Goal: Task Accomplishment & Management: Use online tool/utility

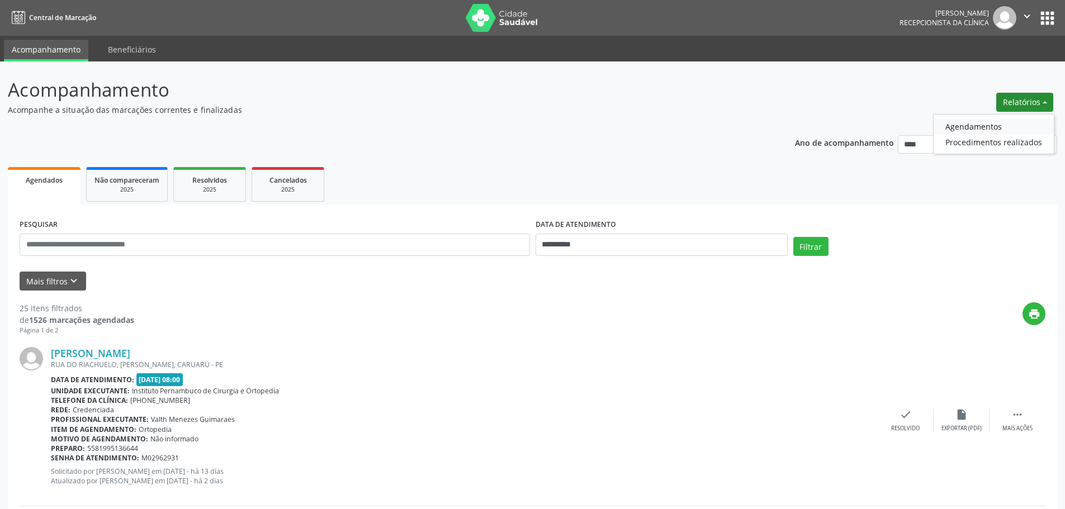
click at [1007, 122] on link "Agendamentos" at bounding box center [993, 127] width 120 height 16
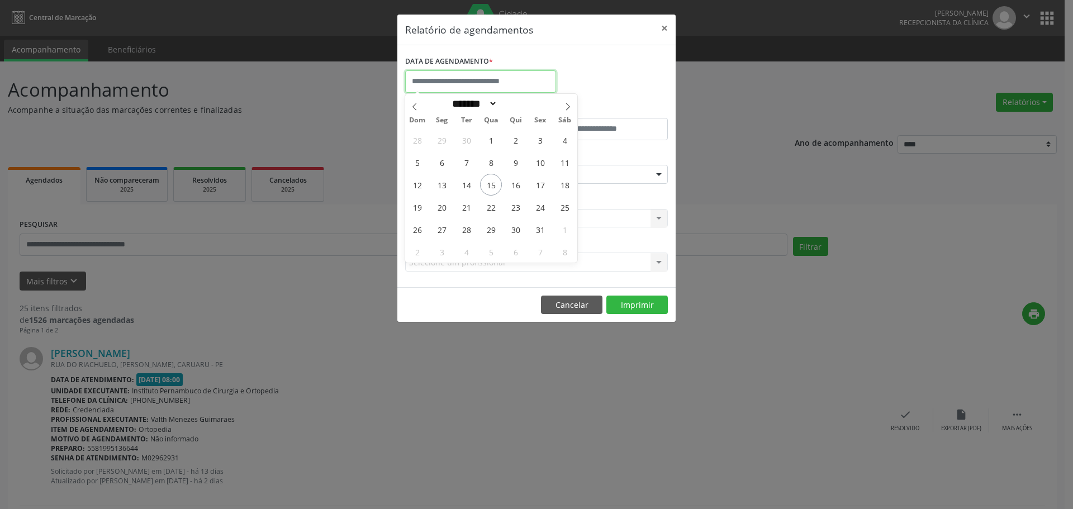
click at [539, 73] on input "text" at bounding box center [480, 81] width 151 height 22
click at [496, 186] on span "15" at bounding box center [491, 185] width 22 height 22
type input "**********"
click at [496, 186] on span "15" at bounding box center [491, 185] width 22 height 22
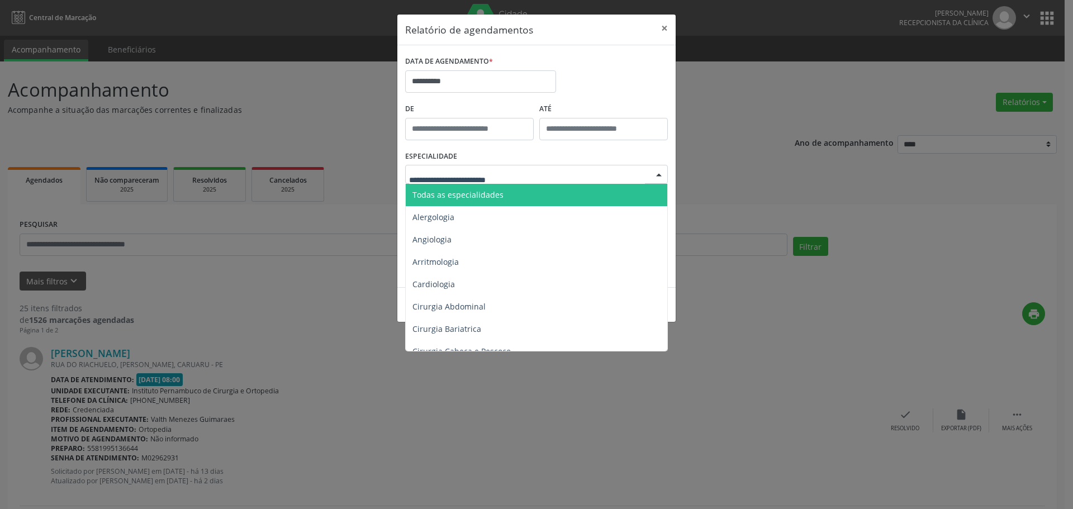
click at [490, 188] on span "Todas as especialidades" at bounding box center [537, 195] width 263 height 22
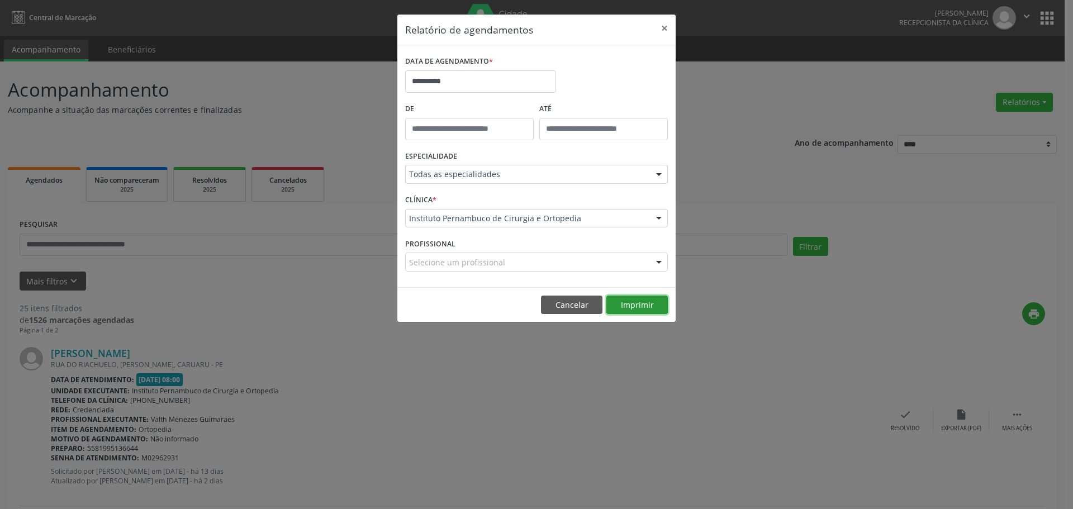
click at [633, 302] on button "Imprimir" at bounding box center [636, 305] width 61 height 19
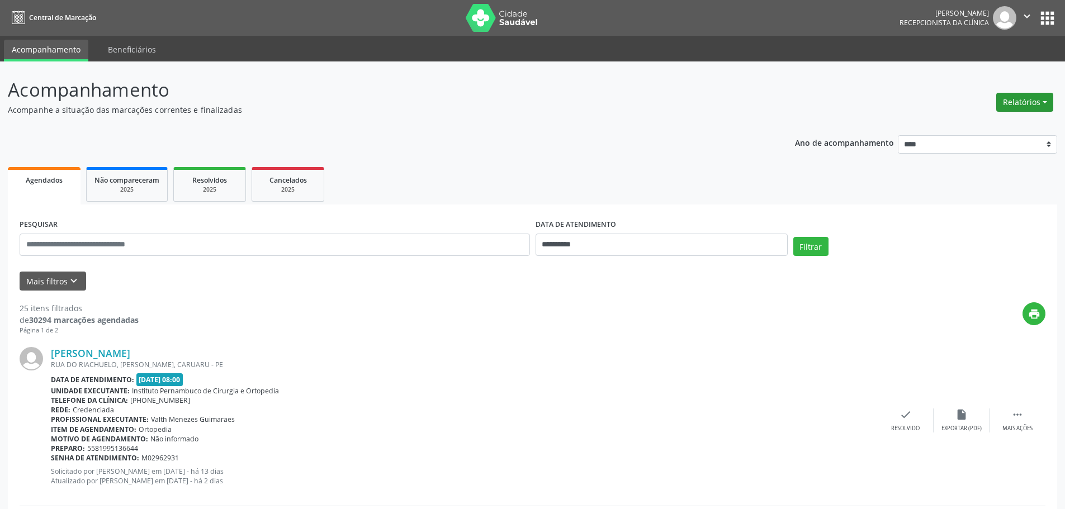
click at [1029, 96] on button "Relatórios" at bounding box center [1024, 102] width 57 height 19
click at [985, 124] on link "Agendamentos" at bounding box center [993, 127] width 120 height 16
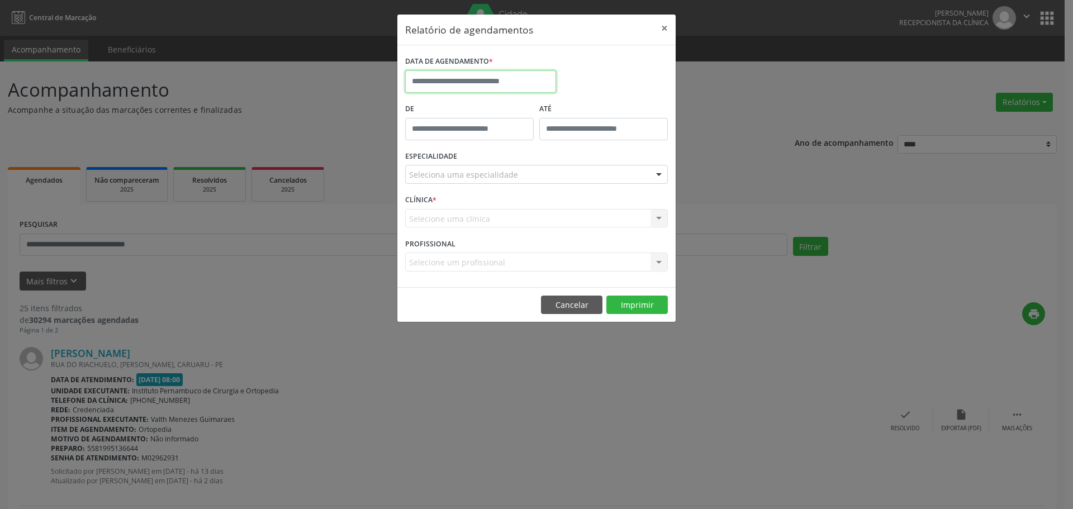
click at [534, 86] on input "text" at bounding box center [480, 81] width 151 height 22
click at [488, 186] on span "15" at bounding box center [491, 185] width 22 height 22
type input "**********"
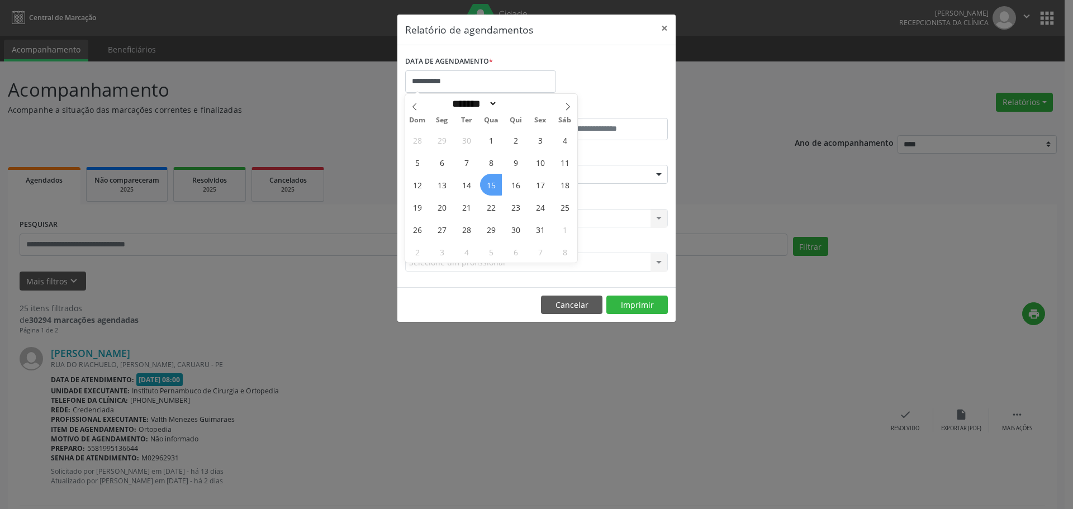
click at [488, 186] on span "15" at bounding box center [491, 185] width 22 height 22
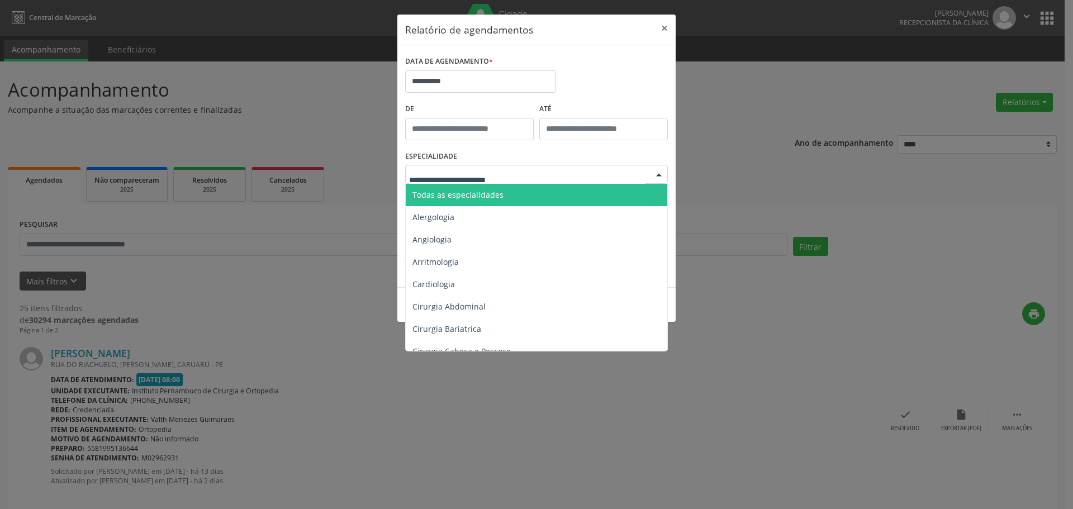
click at [489, 197] on span "Todas as especialidades" at bounding box center [458, 194] width 91 height 11
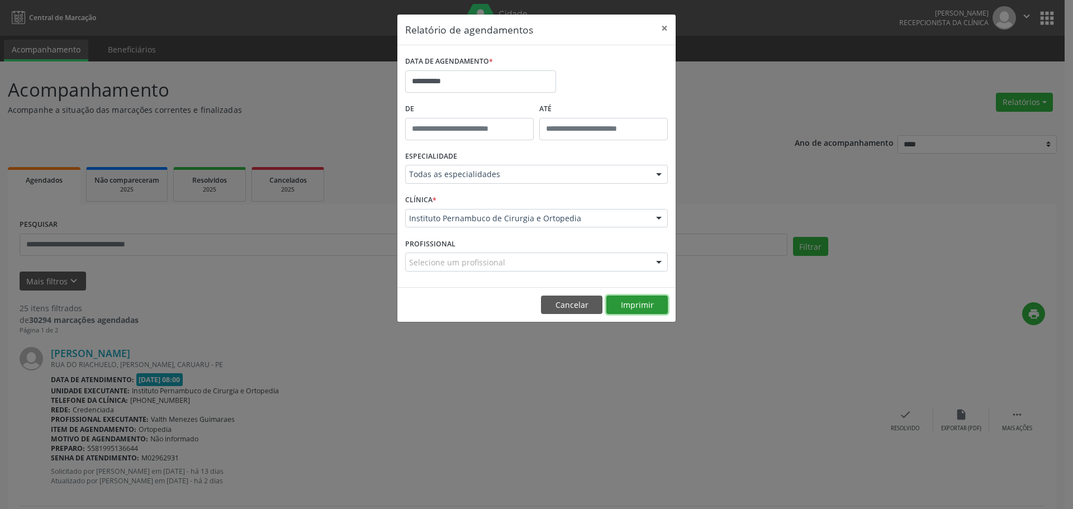
click at [628, 300] on button "Imprimir" at bounding box center [636, 305] width 61 height 19
